Goal: Task Accomplishment & Management: Complete application form

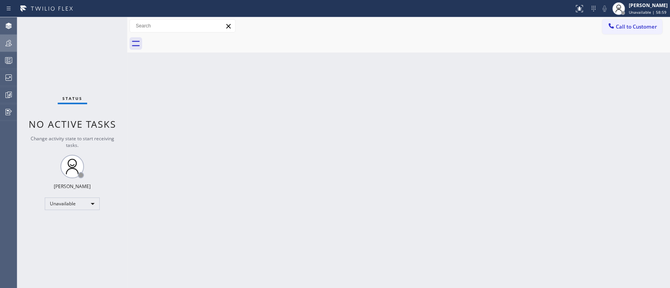
click at [7, 42] on icon at bounding box center [8, 42] width 9 height 9
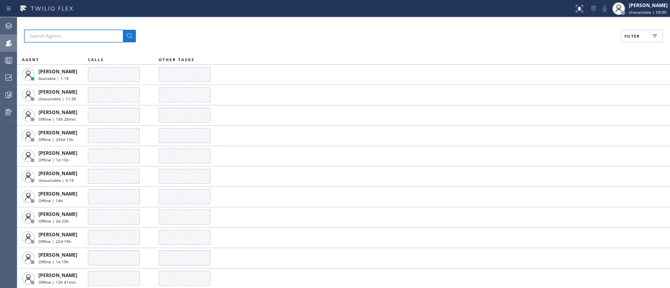
click at [102, 34] on input "text" at bounding box center [73, 36] width 99 height 13
type input "[PERSON_NAME]"
click at [123, 30] on button at bounding box center [129, 36] width 13 height 13
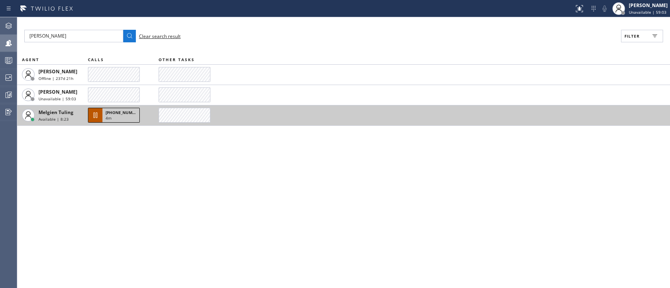
click at [127, 117] on div "4m" at bounding box center [121, 118] width 31 height 7
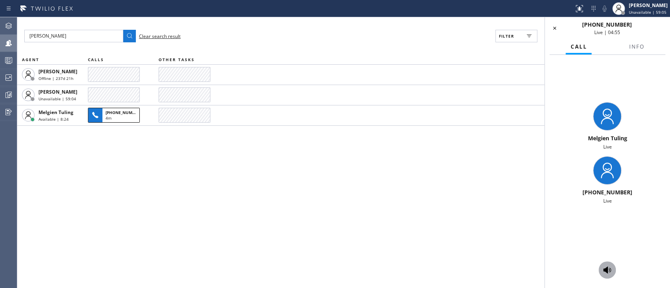
click at [603, 268] on icon at bounding box center [606, 270] width 9 height 9
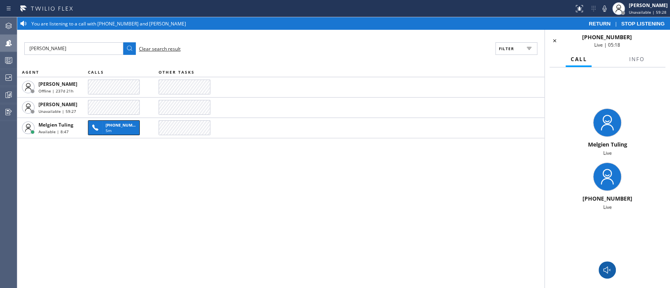
click at [63, 180] on div "[PERSON_NAME] Clear search result Filter AGENT CALLS OTHER TASKS [PERSON_NAME] …" at bounding box center [280, 159] width 527 height 259
click at [63, 215] on div "[PERSON_NAME] Clear search result Filter AGENT CALLS OTHER TASKS [PERSON_NAME] …" at bounding box center [280, 159] width 527 height 259
click at [50, 226] on div "[PERSON_NAME] Clear search result Filter AGENT CALLS OTHER TASKS [PERSON_NAME] …" at bounding box center [280, 159] width 527 height 259
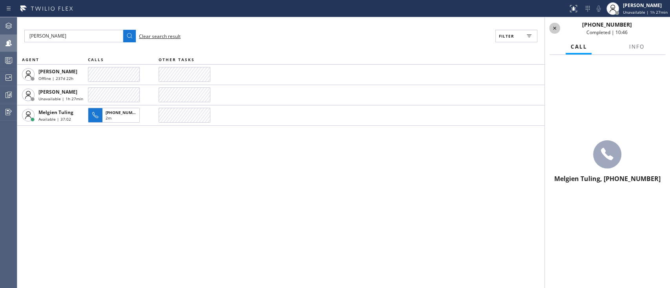
click at [554, 27] on icon at bounding box center [554, 28] width 9 height 9
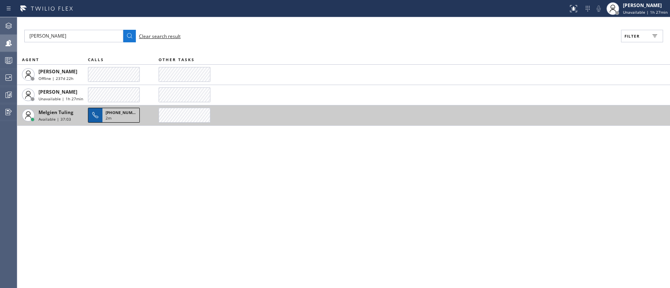
click at [109, 118] on span "2m" at bounding box center [109, 117] width 6 height 5
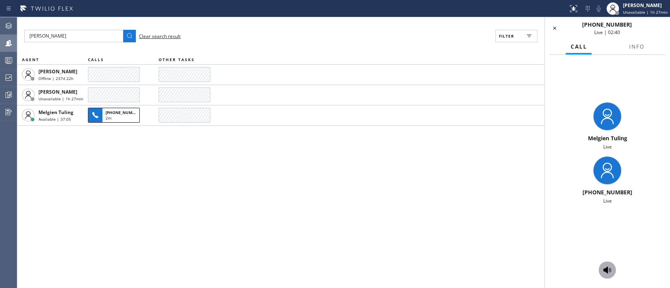
click at [603, 266] on icon at bounding box center [606, 270] width 9 height 9
click at [610, 264] on button at bounding box center [606, 270] width 17 height 17
click at [301, 202] on div "[PERSON_NAME] Clear search result Filter AGENT CALLS OTHER TASKS [PERSON_NAME] …" at bounding box center [280, 152] width 527 height 271
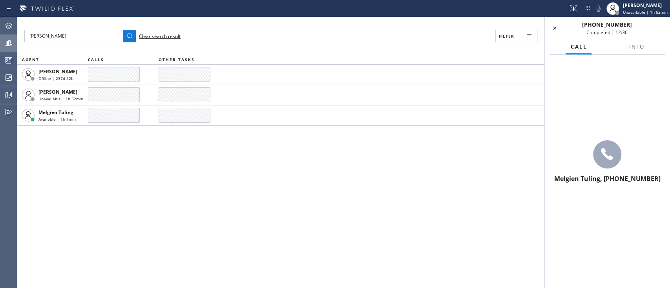
click at [165, 38] on span "Clear search result" at bounding box center [160, 36] width 42 height 7
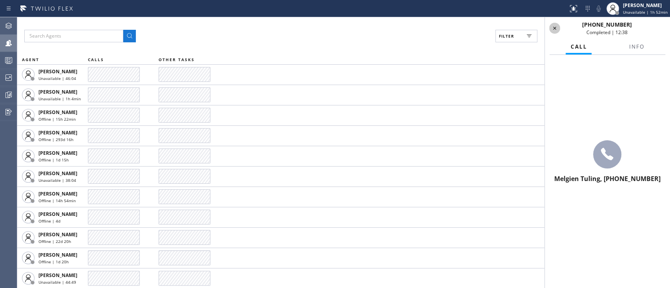
click at [551, 26] on icon at bounding box center [554, 28] width 9 height 9
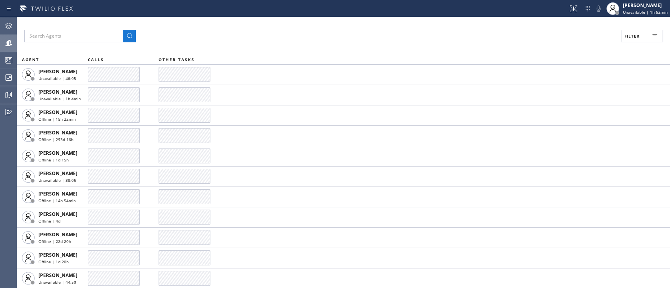
click at [642, 39] on button "Filter" at bounding box center [642, 36] width 42 height 13
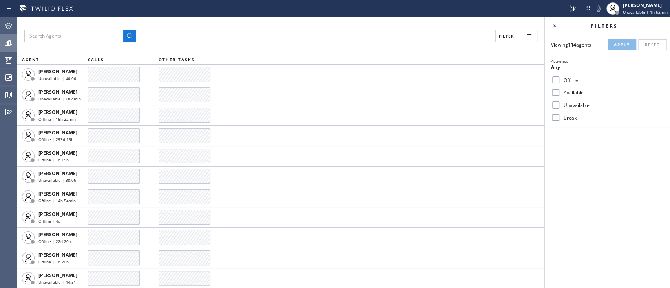
click at [558, 96] on input "Available" at bounding box center [555, 92] width 9 height 9
checkbox input "true"
click at [624, 46] on span "Apply" at bounding box center [622, 44] width 16 height 5
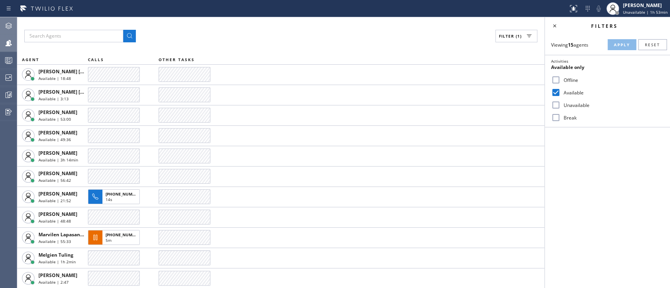
click at [9, 27] on icon at bounding box center [8, 26] width 6 height 6
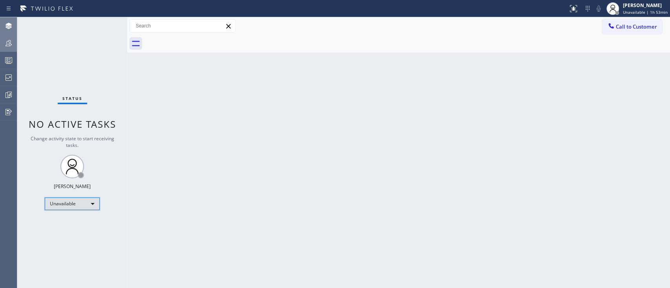
click at [77, 199] on div "Unavailable" at bounding box center [72, 204] width 55 height 13
click at [77, 224] on li "Available" at bounding box center [71, 223] width 53 height 9
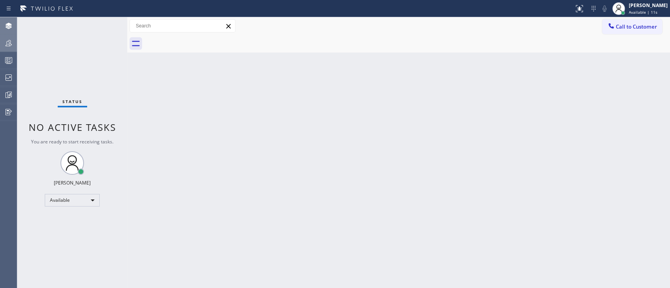
click at [146, 162] on div "Back to Dashboard Change Sender ID Customers Technicians Select a contact Outbo…" at bounding box center [398, 152] width 543 height 271
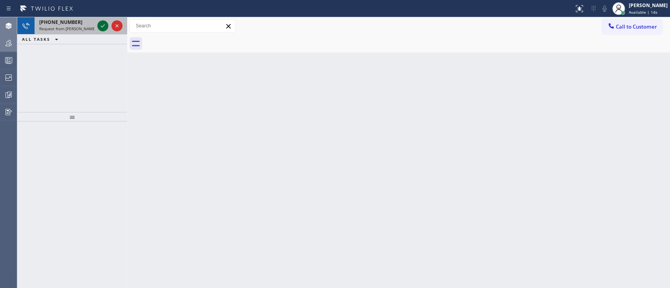
click at [102, 24] on icon at bounding box center [102, 25] width 9 height 9
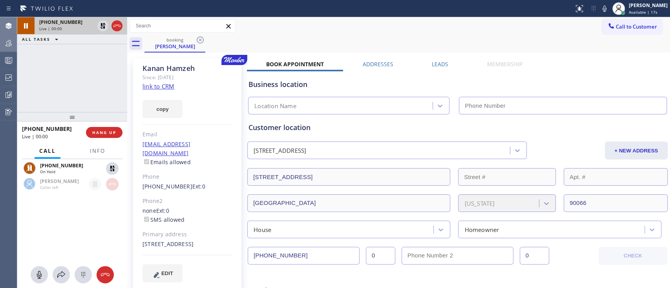
type input "[PHONE_NUMBER]"
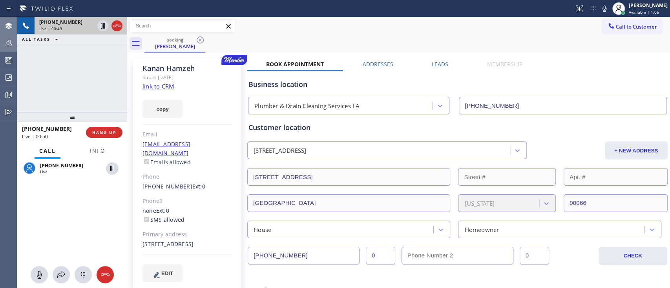
click at [65, 84] on div "[PHONE_NUMBER] Live | 00:49 ALL TASKS ALL TASKS ACTIVE TASKS TASKS IN WRAP UP" at bounding box center [72, 64] width 110 height 95
click at [100, 156] on button "Info" at bounding box center [97, 151] width 25 height 15
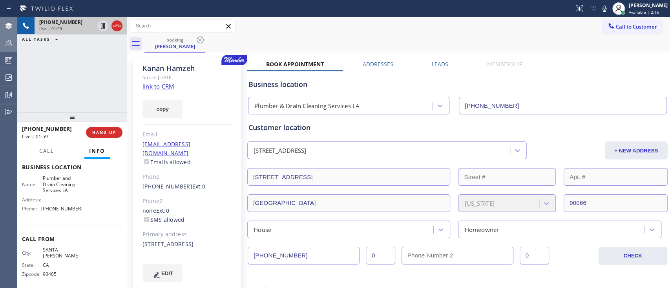
scroll to position [106, 0]
click at [69, 210] on span "[PHONE_NUMBER]" at bounding box center [61, 207] width 41 height 6
click at [78, 213] on div "Name: Plumber and Drain Cleaning Services LA Address: Phone: [PHONE_NUMBER]" at bounding box center [72, 193] width 100 height 40
drag, startPoint x: 78, startPoint y: 227, endPoint x: 42, endPoint y: 225, distance: 35.8
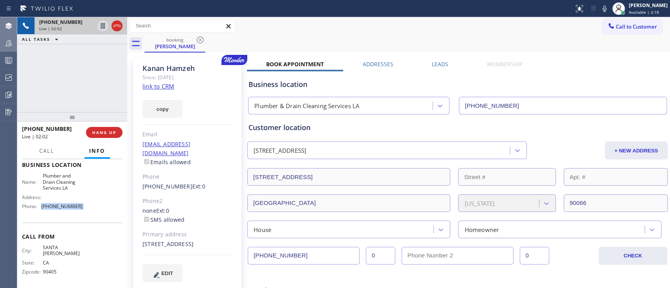
click at [42, 213] on div "Name: Plumber and Drain Cleaning Services LA Address: Phone: [PHONE_NUMBER]" at bounding box center [72, 193] width 100 height 40
click at [80, 206] on div "Name: Plumber and Drain Cleaning Services LA Address: Phone: [PHONE_NUMBER]" at bounding box center [72, 193] width 100 height 40
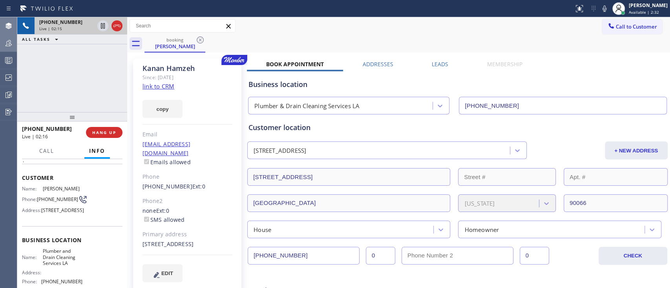
scroll to position [91, 0]
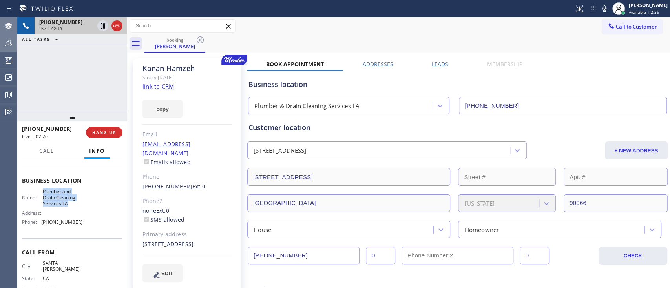
drag, startPoint x: 42, startPoint y: 210, endPoint x: 77, endPoint y: 225, distance: 38.6
click at [77, 225] on div "Name: Plumber and Drain Cleaning Services LA Address: Phone: [PHONE_NUMBER]" at bounding box center [72, 209] width 100 height 40
copy span "Plumber and Drain Cleaning Services LA"
click at [101, 135] on span "HANG UP" at bounding box center [104, 132] width 24 height 5
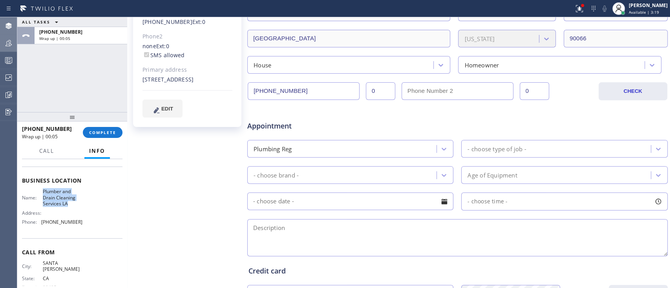
scroll to position [191, 0]
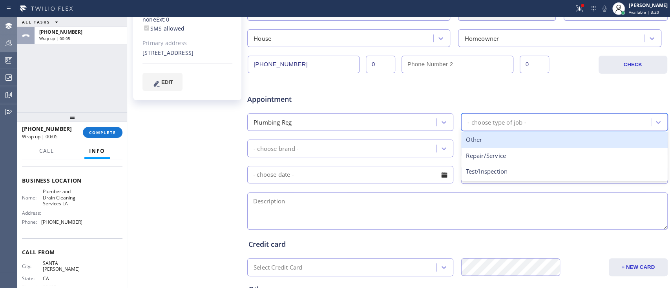
click at [491, 118] on div "- choose type of job -" at bounding box center [496, 122] width 58 height 9
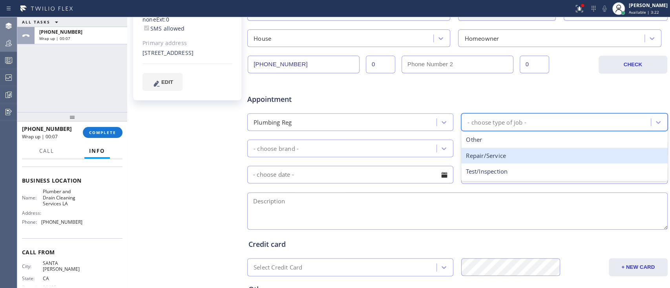
click at [490, 160] on div "Repair/Service" at bounding box center [564, 156] width 206 height 16
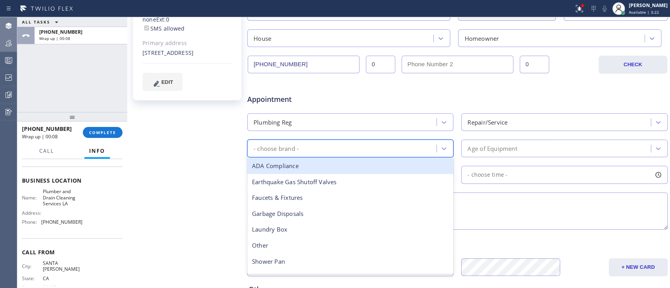
click at [422, 149] on div "- choose brand -" at bounding box center [343, 149] width 187 height 14
type input "gas"
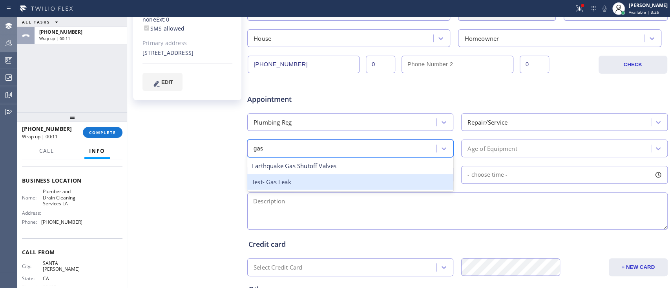
click at [386, 178] on div "Test- Gas Leak" at bounding box center [350, 182] width 206 height 16
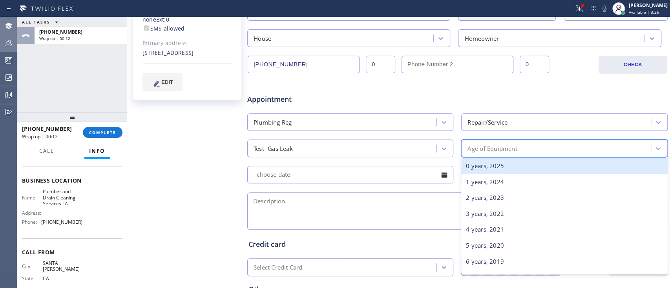
click at [485, 151] on div "Age of Equipment" at bounding box center [491, 148] width 49 height 9
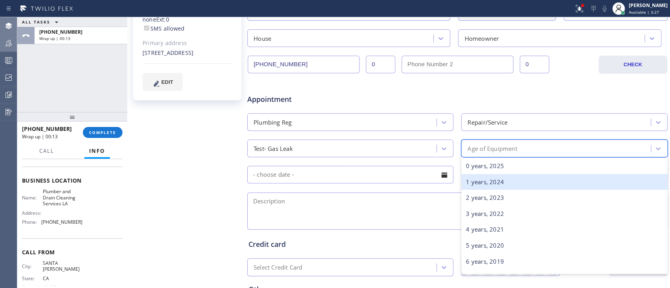
click at [483, 176] on div "1 years, 2024" at bounding box center [564, 182] width 206 height 16
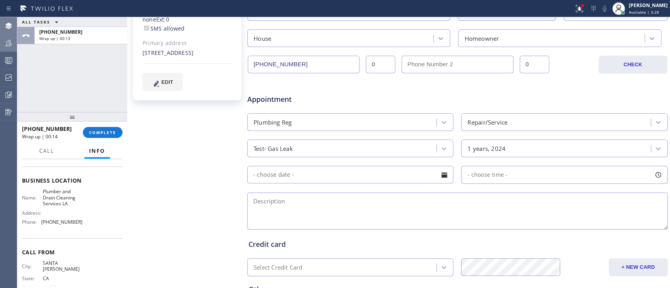
click at [403, 178] on input "text" at bounding box center [350, 175] width 206 height 18
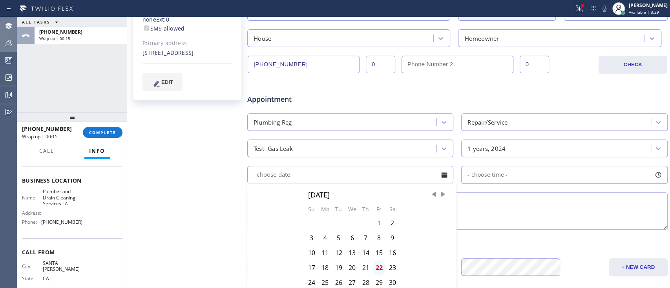
click at [379, 268] on div "22" at bounding box center [378, 268] width 13 height 15
type input "[DATE]"
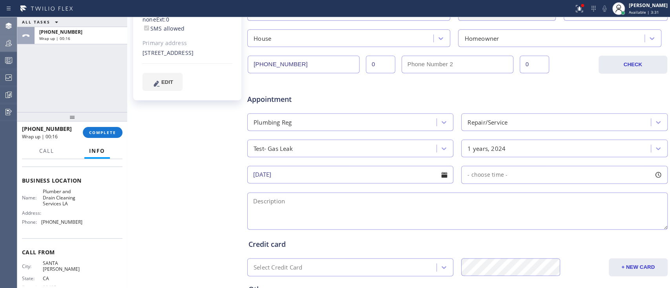
click at [493, 179] on div "- choose time -" at bounding box center [484, 175] width 46 height 9
drag, startPoint x: 466, startPoint y: 223, endPoint x: 596, endPoint y: 239, distance: 130.8
click at [596, 239] on div "FROM TILL 8:00 AM 5:00 PM" at bounding box center [558, 212] width 194 height 56
drag, startPoint x: 463, startPoint y: 221, endPoint x: 549, endPoint y: 231, distance: 86.4
click at [549, 231] on div "FROM TILL 2:00 PM 5:00 PM" at bounding box center [558, 212] width 194 height 56
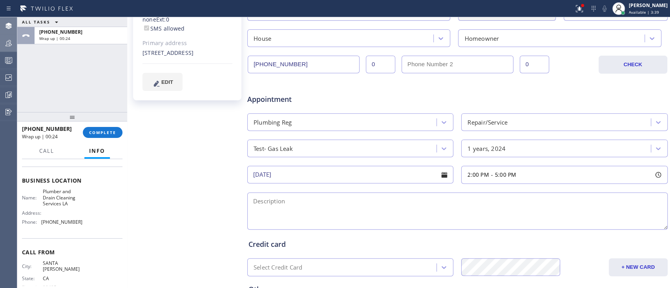
click at [381, 193] on textarea at bounding box center [457, 211] width 420 height 37
paste textarea "overhead heater is leaking gas"
drag, startPoint x: 171, startPoint y: 55, endPoint x: 142, endPoint y: 46, distance: 30.0
click at [142, 49] on div "[STREET_ADDRESS]" at bounding box center [187, 53] width 90 height 9
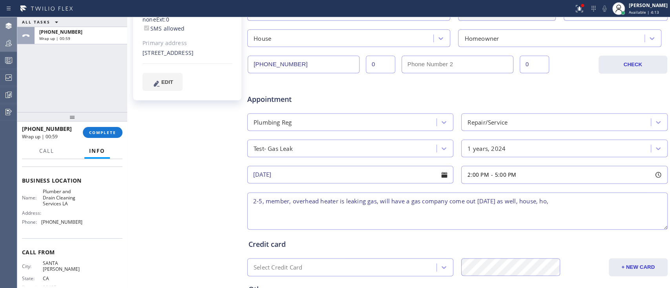
copy div "[STREET_ADDRESS]"
click at [552, 202] on textarea "2-5, member, overhead heater is leaking gas, will have a gas company come out […" at bounding box center [457, 211] width 420 height 37
paste textarea "[STREET_ADDRESS]"
drag, startPoint x: 39, startPoint y: 211, endPoint x: 78, endPoint y: 222, distance: 40.2
click at [78, 222] on div "Name: Plumber and Drain Cleaning Services LA Address: Phone: [PHONE_NUMBER]" at bounding box center [72, 209] width 100 height 40
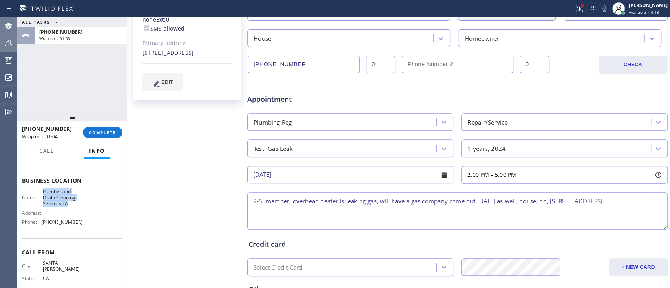
copy span "Plumber and Drain Cleaning Services LA"
click at [518, 216] on textarea "2-5, member, overhead heater is leaking gas, will have a gas company come out […" at bounding box center [457, 211] width 420 height 37
paste textarea "Plumber and Drain Cleaning Services LA"
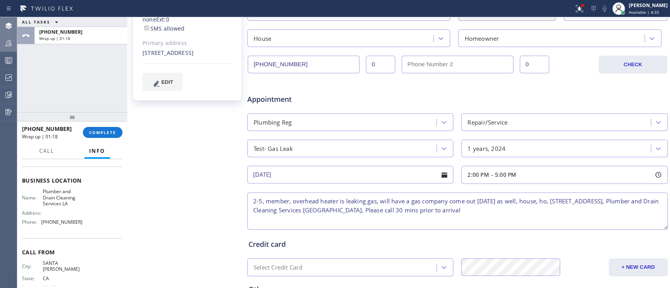
type textarea "2-5, member, overhead heater is leaking gas, will have a gas company come out […"
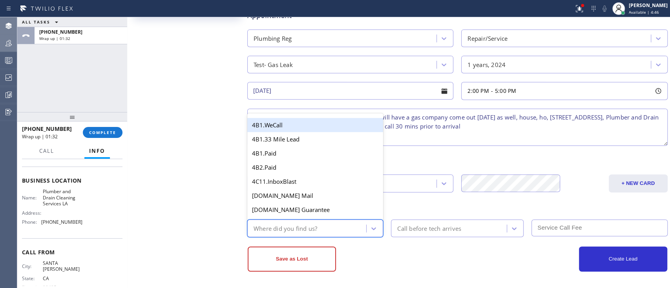
click at [315, 220] on div "Where did you find us?" at bounding box center [315, 229] width 136 height 18
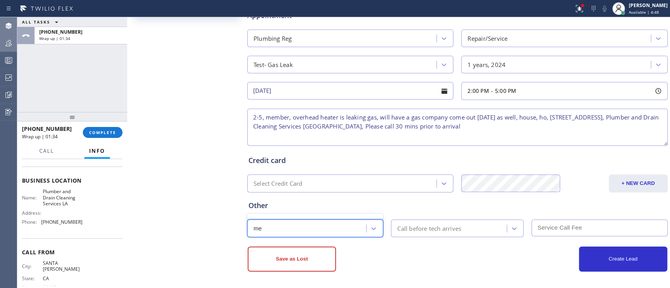
type input "m"
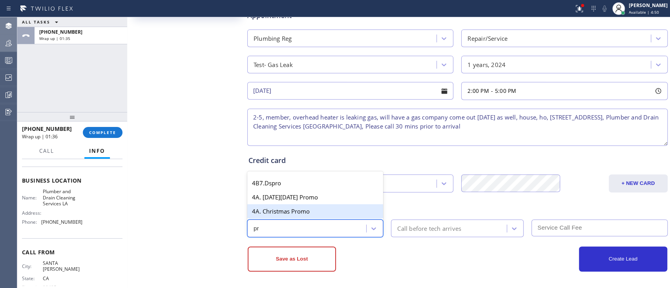
type input "p"
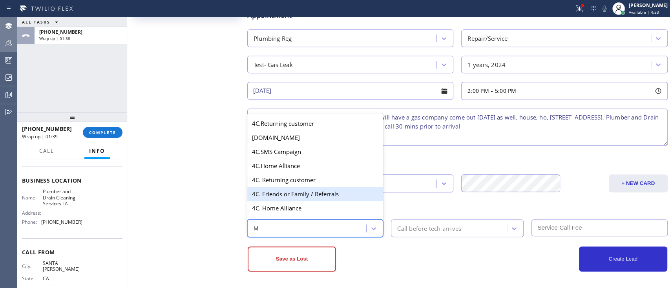
scroll to position [160, 0]
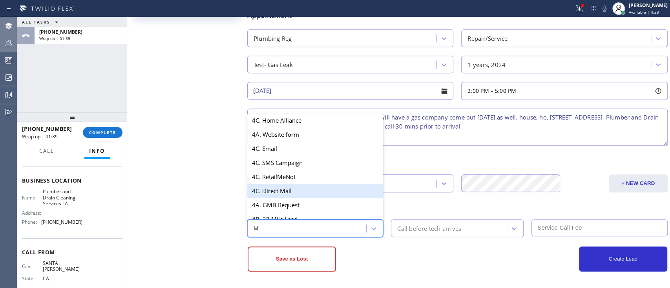
type input "Me"
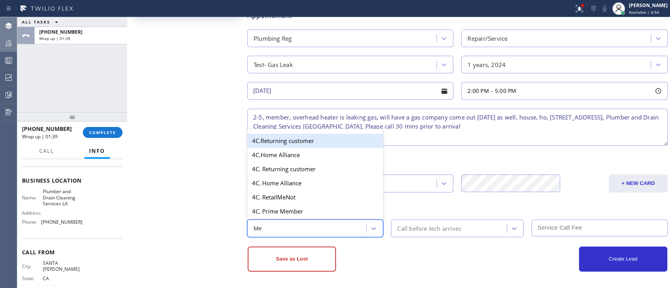
scroll to position [0, 0]
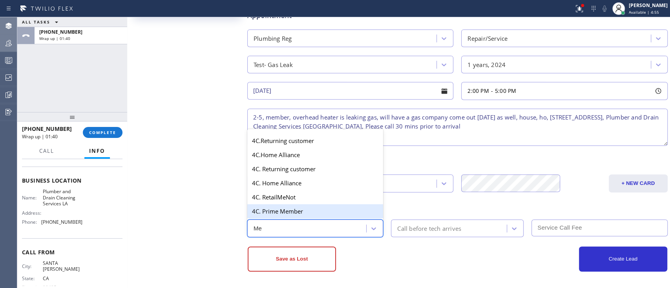
click at [312, 214] on div "4C. Prime Member" at bounding box center [315, 211] width 136 height 14
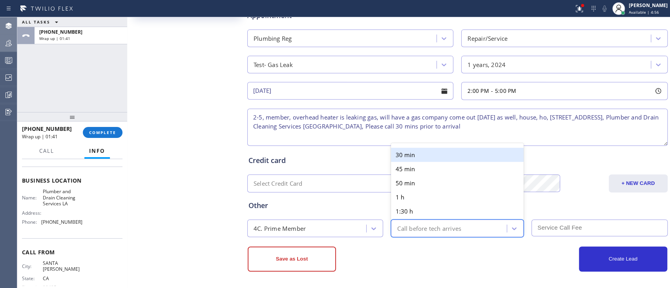
click at [402, 223] on div "Call before tech arrives" at bounding box center [449, 229] width 113 height 14
click at [425, 152] on div "30 min" at bounding box center [457, 155] width 133 height 14
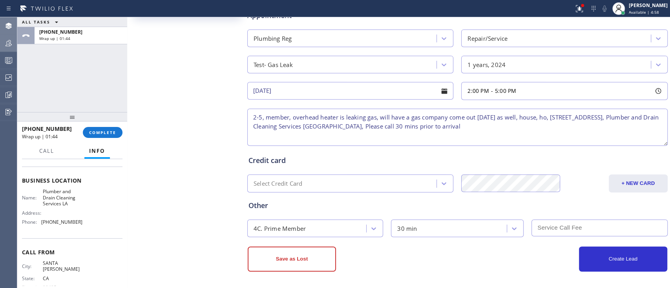
click at [545, 231] on input "text" at bounding box center [599, 228] width 136 height 17
type input "0"
drag, startPoint x: 282, startPoint y: 126, endPoint x: 394, endPoint y: 125, distance: 111.8
click at [394, 125] on textarea "2-5, member, overhead heater is leaking gas, will have a gas company come out […" at bounding box center [457, 127] width 420 height 37
paste textarea "5 Star Plumbin"
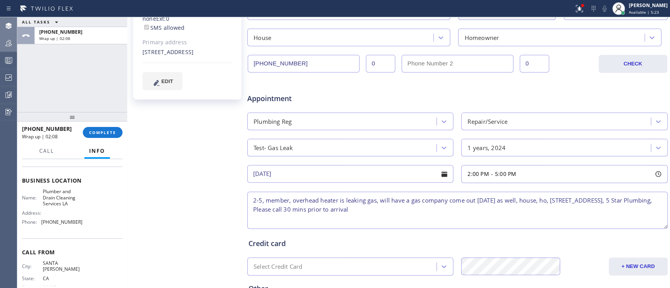
scroll to position [275, 0]
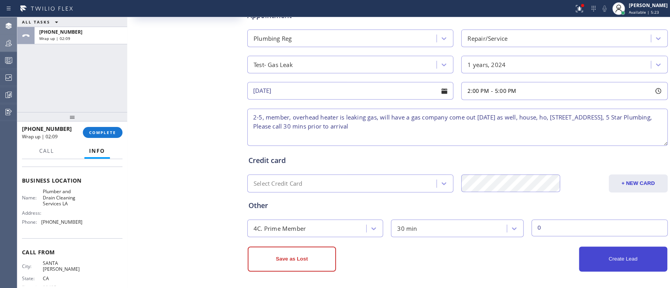
type textarea "2-5, member, overhead heater is leaking gas, will have a gas company come out […"
click at [579, 262] on button "Create Lead" at bounding box center [623, 259] width 88 height 25
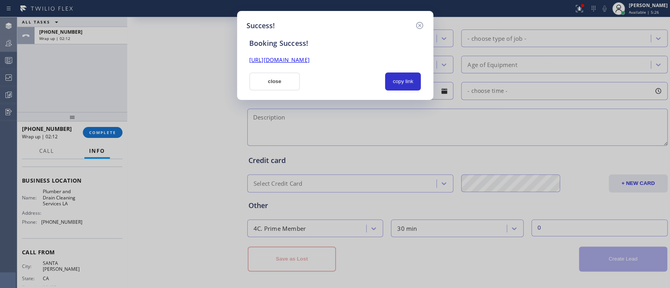
click at [310, 58] on link "[URL][DOMAIN_NAME]" at bounding box center [279, 59] width 60 height 7
click at [401, 80] on button "copy link" at bounding box center [403, 82] width 36 height 18
click at [266, 83] on button "close" at bounding box center [274, 82] width 51 height 18
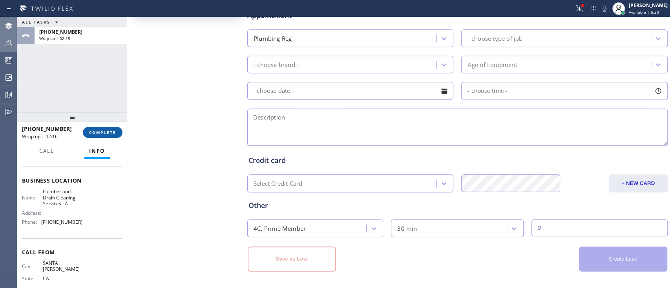
click at [108, 134] on span "COMPLETE" at bounding box center [102, 132] width 27 height 5
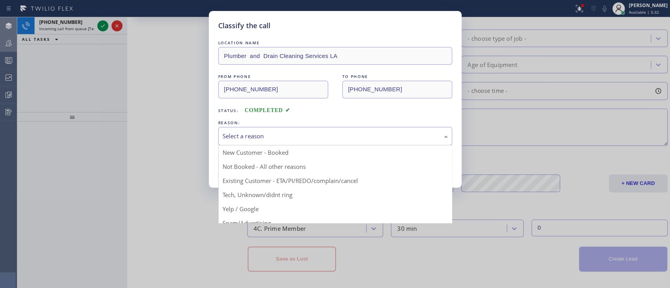
click at [411, 134] on div "Select a reason" at bounding box center [334, 136] width 225 height 9
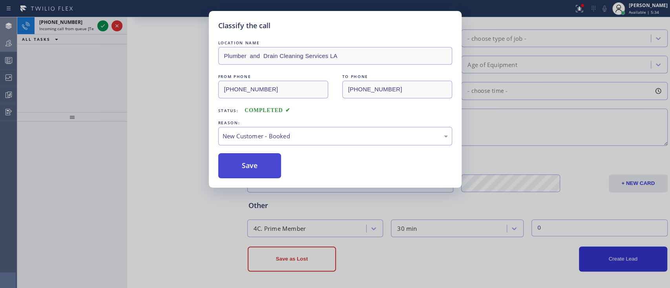
click at [253, 172] on button "Save" at bounding box center [249, 165] width 63 height 25
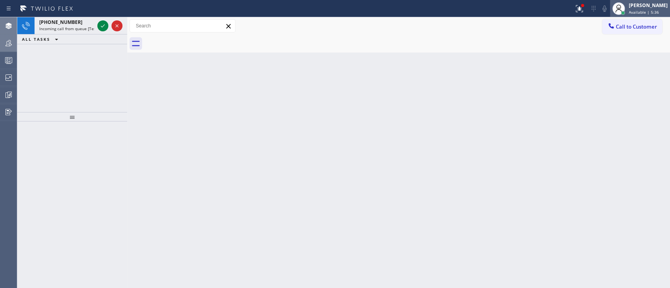
click at [624, 16] on div "[PERSON_NAME] Available | 5:36" at bounding box center [640, 8] width 60 height 17
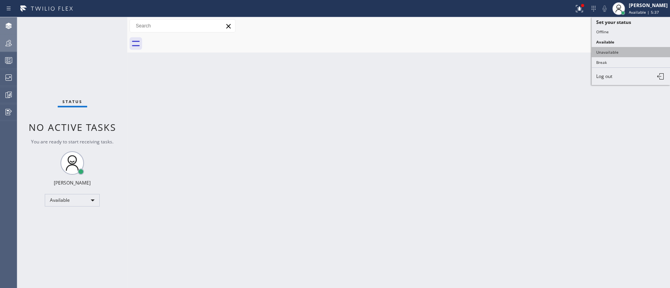
click at [618, 55] on button "Unavailable" at bounding box center [630, 52] width 78 height 10
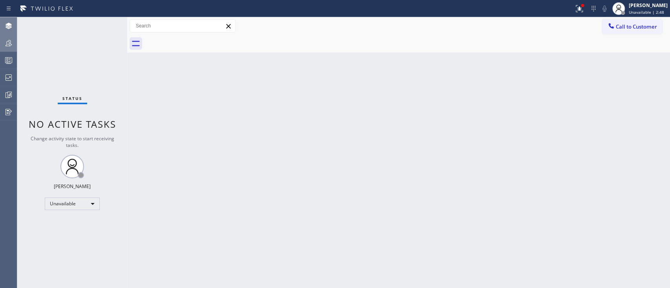
click at [645, 124] on div "Back to Dashboard Change Sender ID Customers Technicians Select a contact Outbo…" at bounding box center [398, 152] width 543 height 271
click at [643, 153] on div "Back to Dashboard Change Sender ID Customers Technicians Select a contact Outbo…" at bounding box center [398, 152] width 543 height 271
click at [634, 175] on div "Back to Dashboard Change Sender ID Customers Technicians Select a contact Outbo…" at bounding box center [398, 152] width 543 height 271
click at [61, 253] on div "Status No active tasks Change activity state to start receiving tasks. [PERSON_…" at bounding box center [72, 152] width 110 height 271
